Goal: Information Seeking & Learning: Learn about a topic

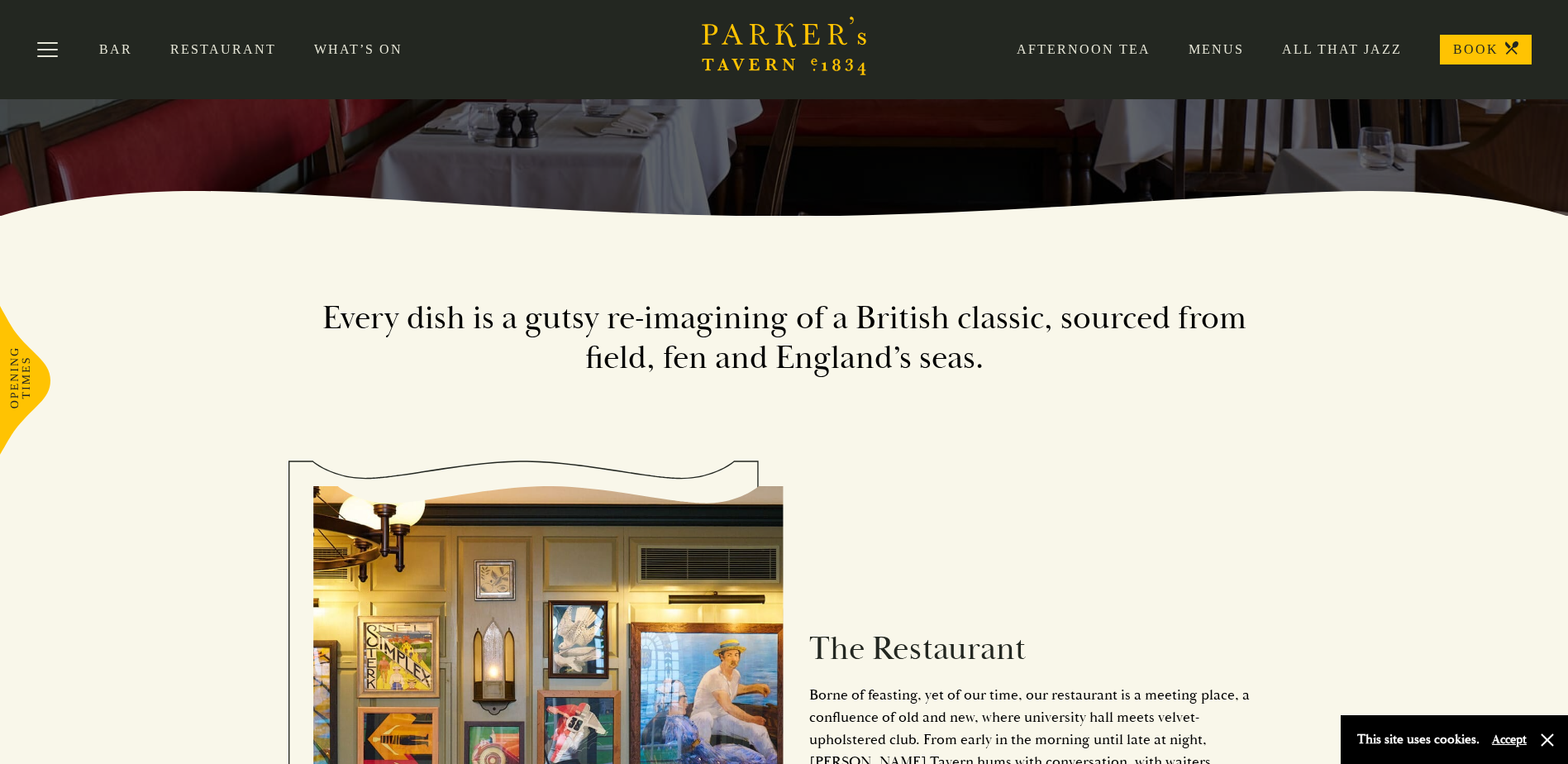
scroll to position [331, 0]
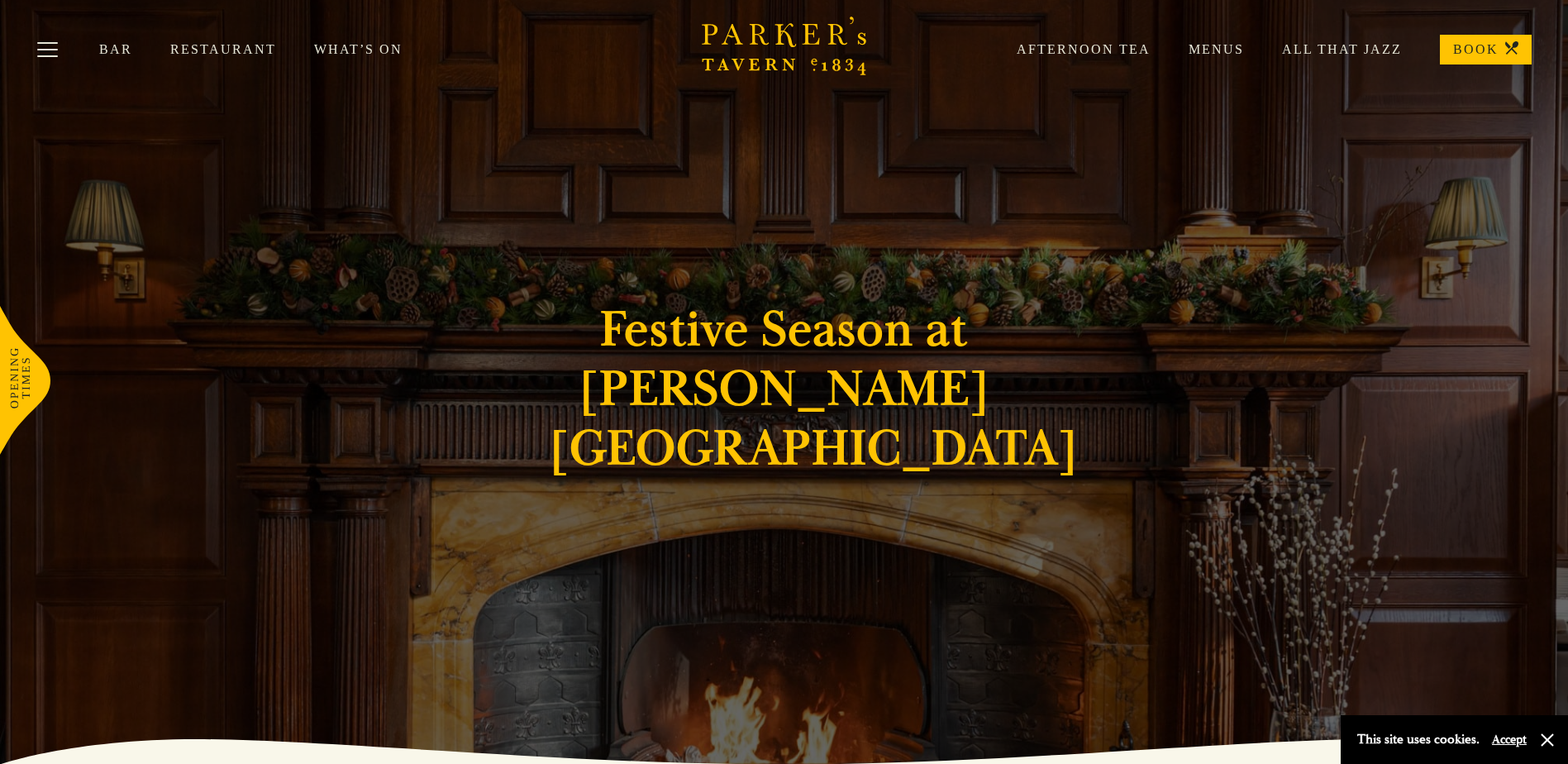
click at [1215, 43] on link "Menus" at bounding box center [1197, 49] width 93 height 16
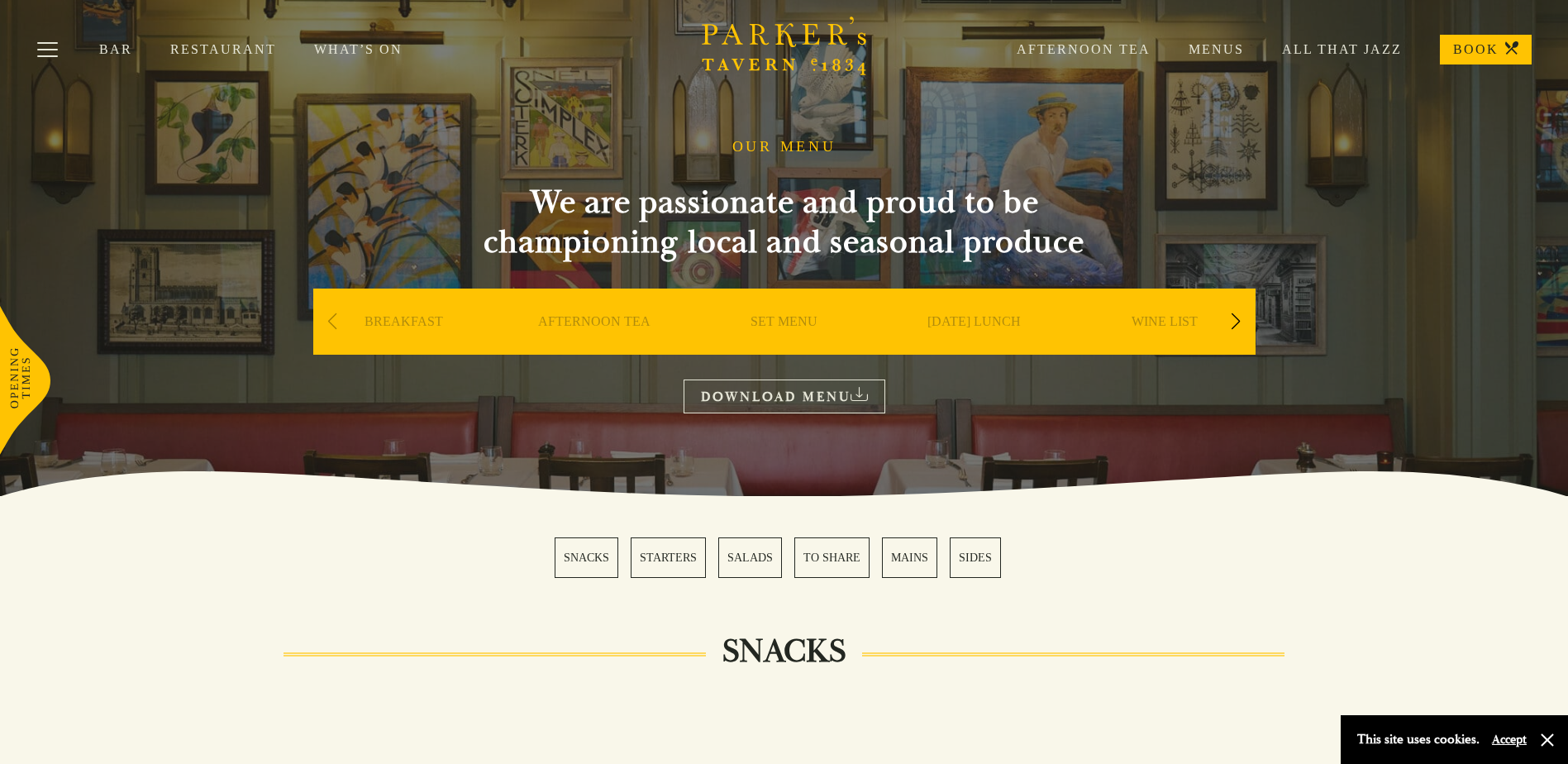
click at [325, 39] on div "Bar Restaurant What’s On Afternoon Tea Menus All That Jazz BOOK" at bounding box center [784, 50] width 1568 height 99
click at [325, 44] on link "What’s On" at bounding box center [378, 49] width 127 height 16
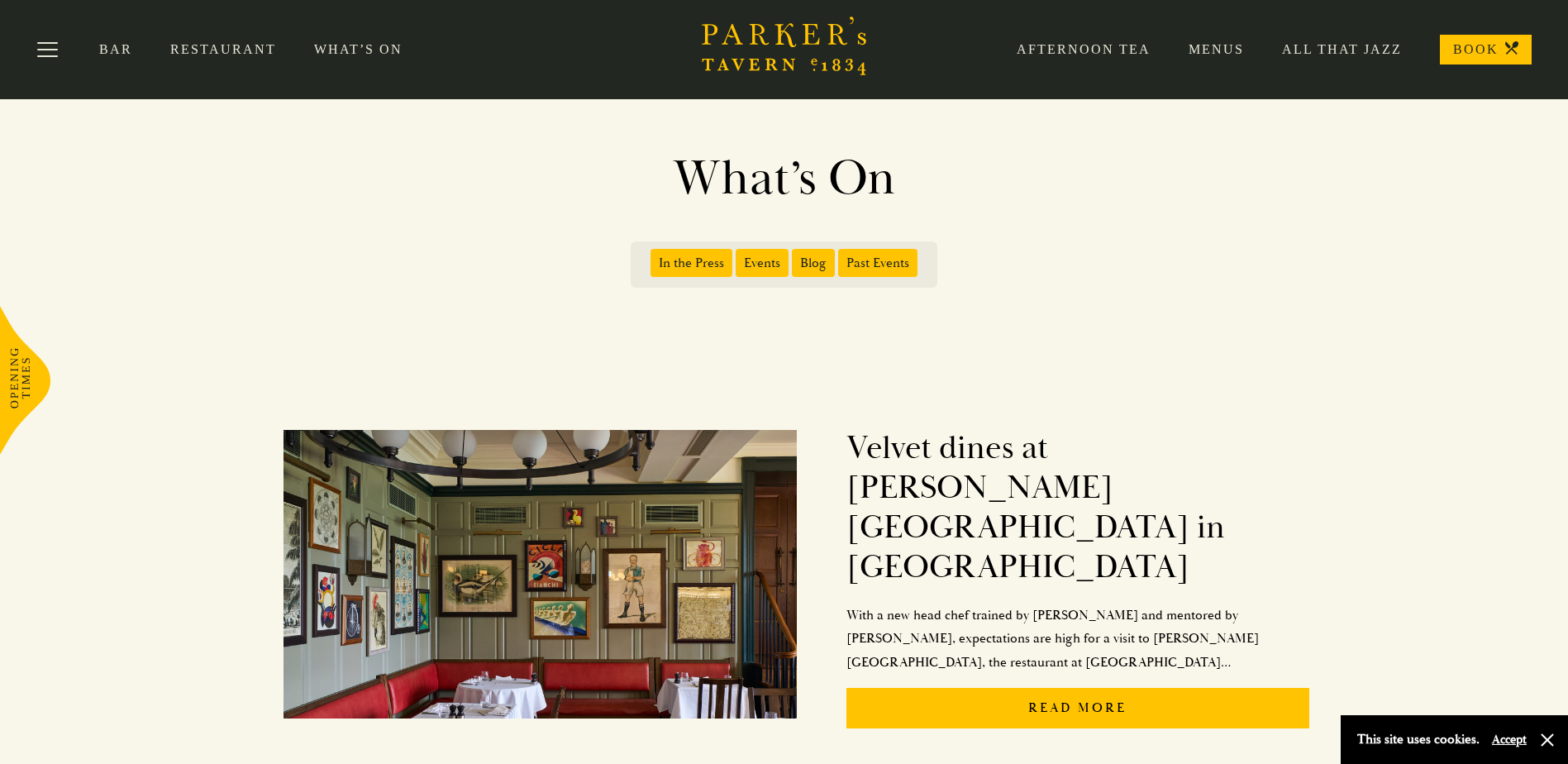
click at [775, 270] on span "Events" at bounding box center [763, 262] width 53 height 28
click at [739, 257] on input "Events" at bounding box center [739, 257] width 0 height 0
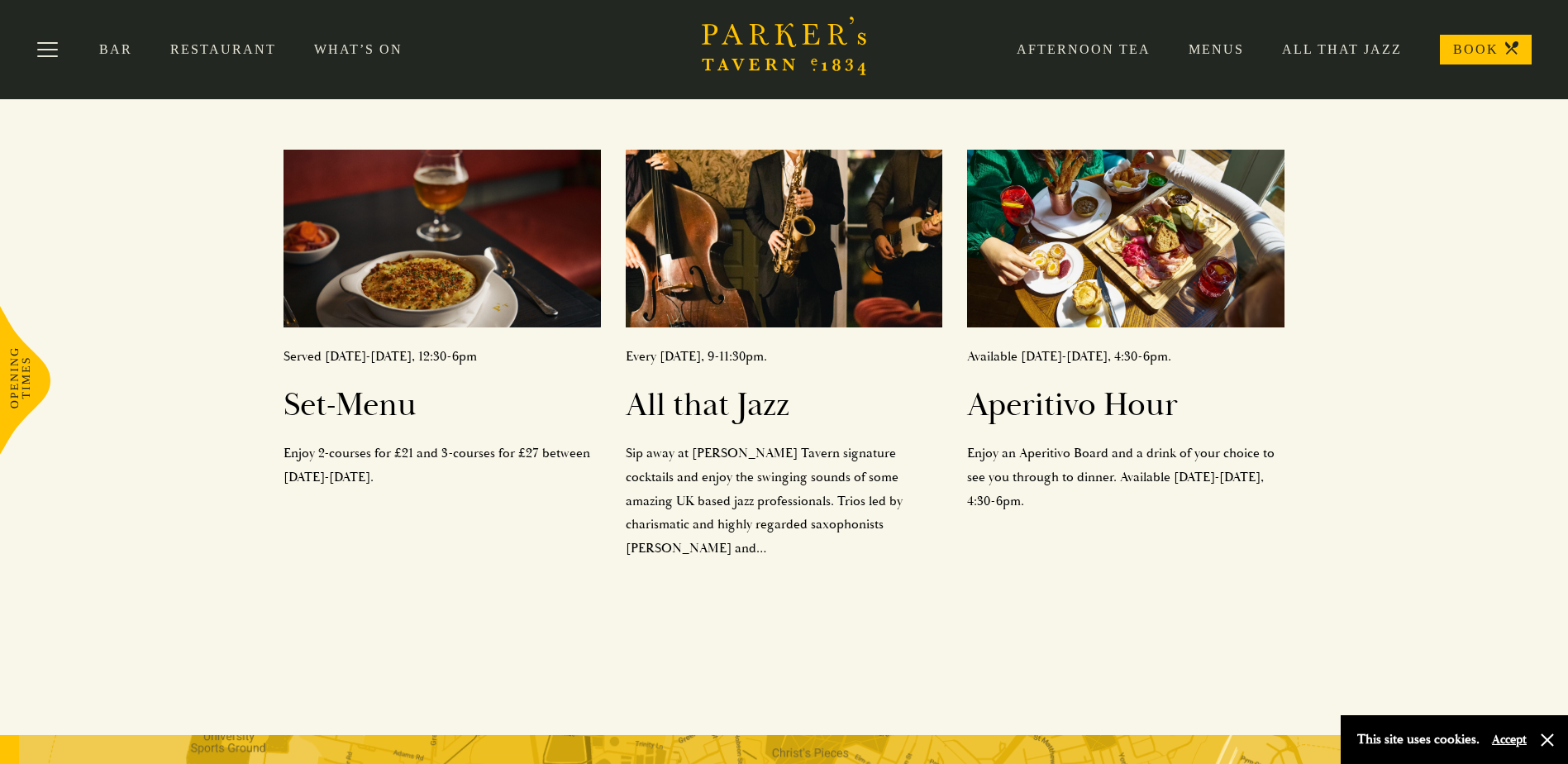
scroll to position [248, 0]
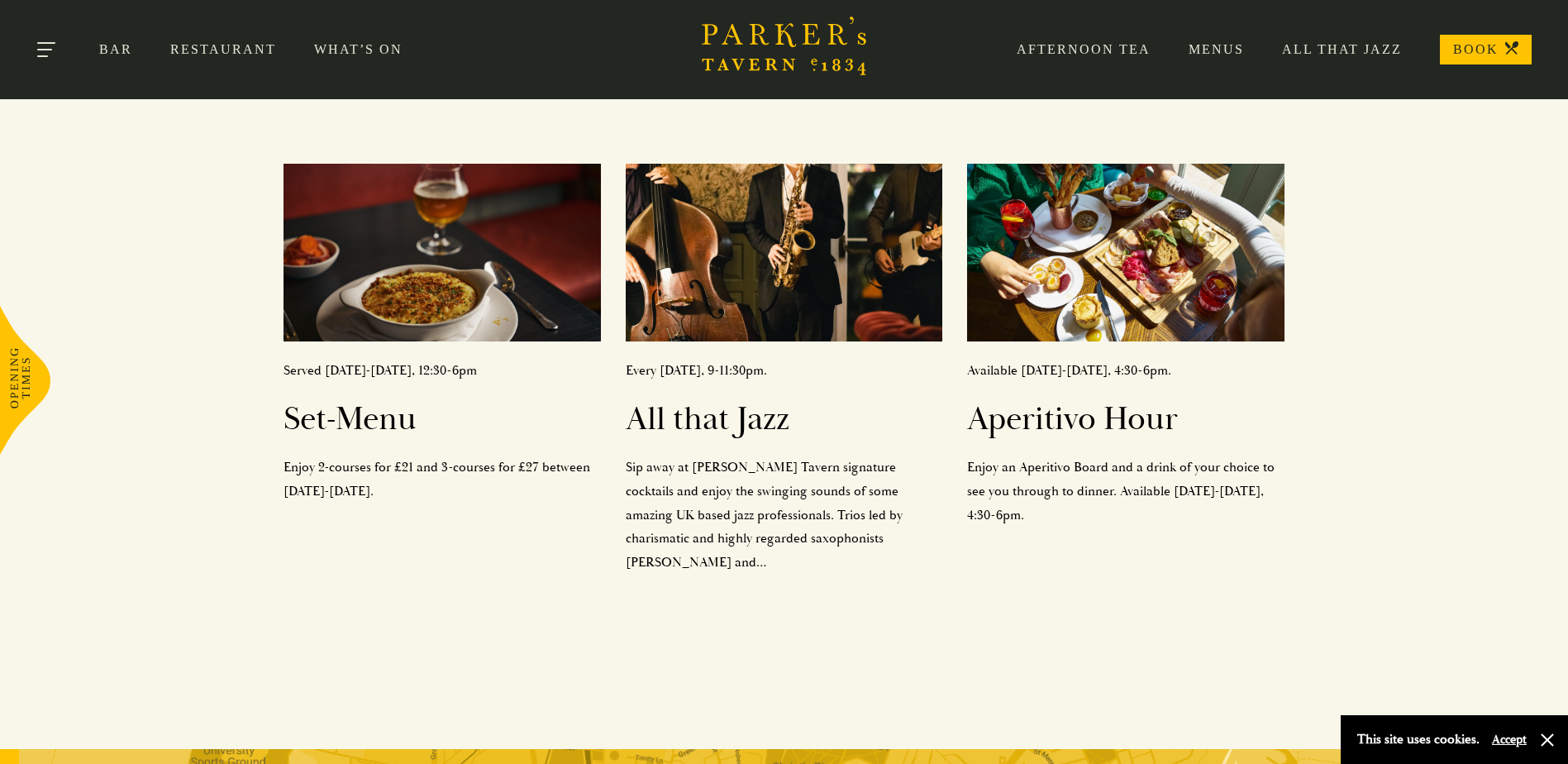
click at [43, 34] on button "Toggle navigation" at bounding box center [47, 52] width 70 height 70
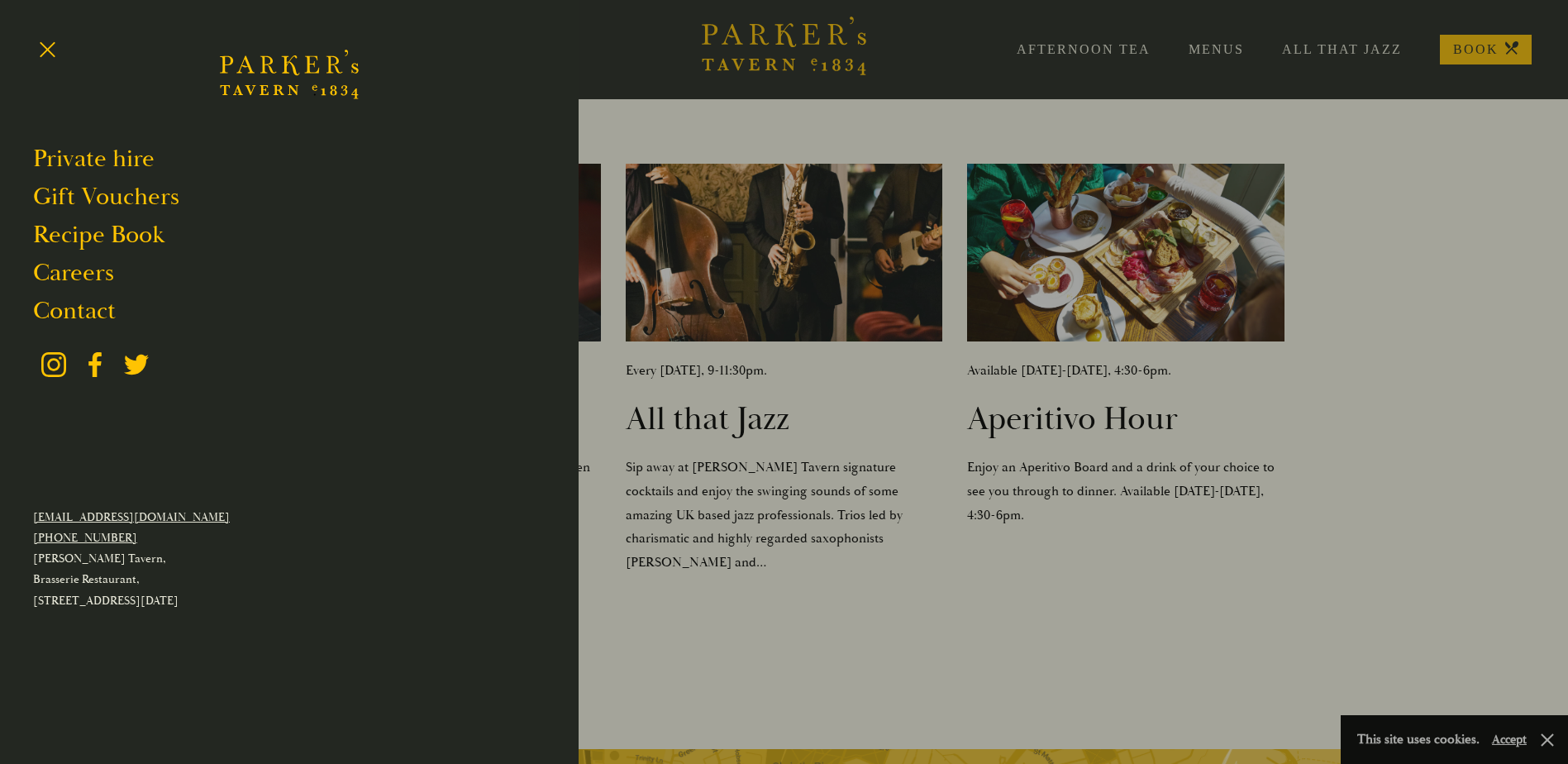
click at [745, 573] on div at bounding box center [784, 382] width 1568 height 764
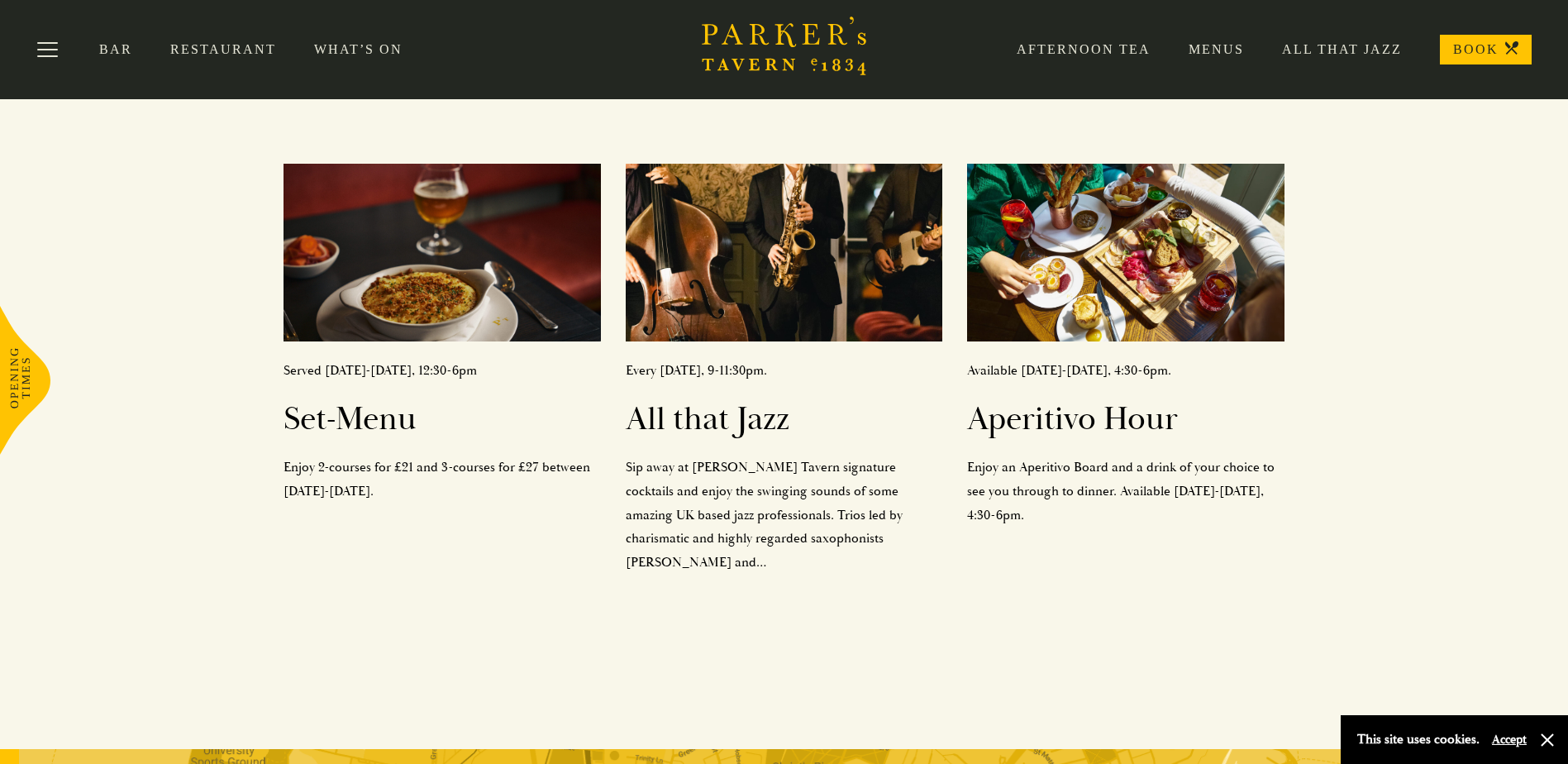
drag, startPoint x: 1307, startPoint y: 319, endPoint x: 823, endPoint y: 176, distance: 504.7
click at [1307, 318] on div "Velvet dines at Parker’s Tavern in Cambridge With a new head chef trained by Ma…" at bounding box center [784, 369] width 1158 height 461
